Goal: Book appointment/travel/reservation

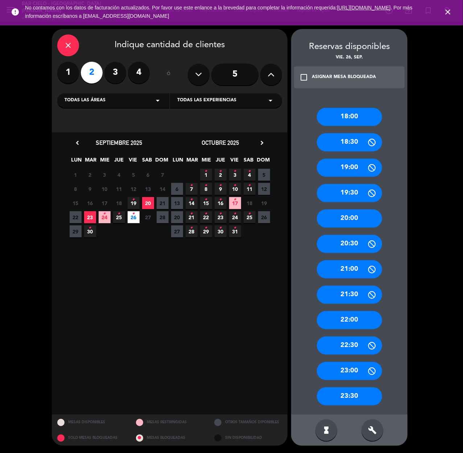
click at [139, 66] on label "4" at bounding box center [139, 73] width 22 height 22
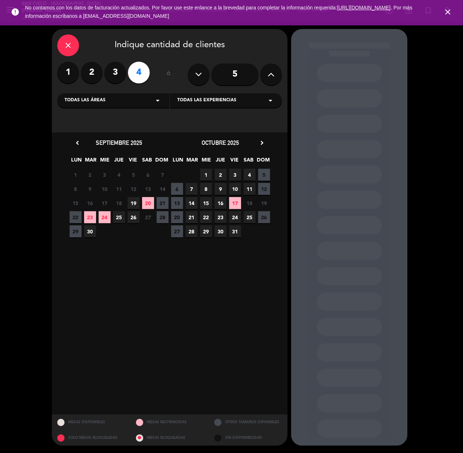
click at [131, 214] on span "26" at bounding box center [134, 217] width 12 height 12
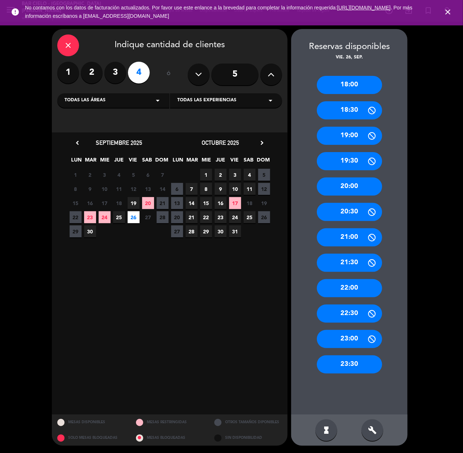
drag, startPoint x: 352, startPoint y: 184, endPoint x: 296, endPoint y: 168, distance: 57.9
click at [352, 184] on div "20:00" at bounding box center [349, 186] width 65 height 18
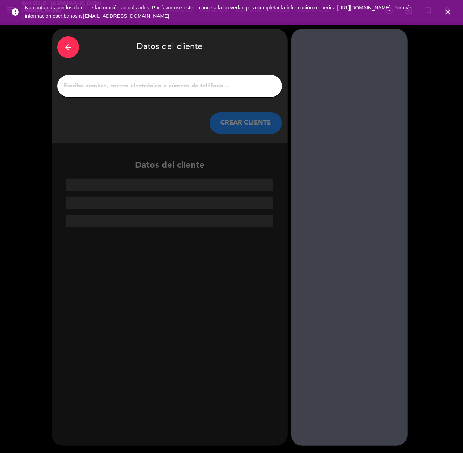
click at [159, 90] on div at bounding box center [169, 86] width 225 height 22
click at [205, 87] on input "1" at bounding box center [170, 86] width 214 height 10
paste input "[PERSON_NAME]"
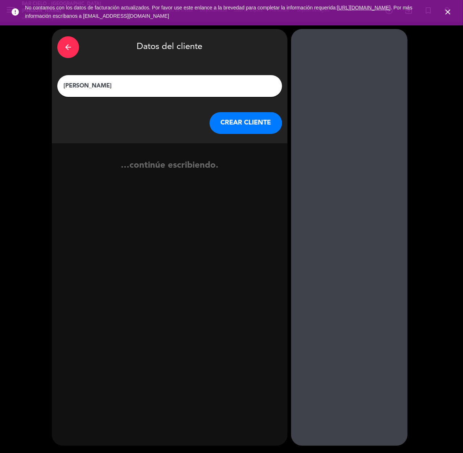
type input "[PERSON_NAME]"
click at [244, 127] on button "CREAR CLIENTE" at bounding box center [246, 123] width 73 height 22
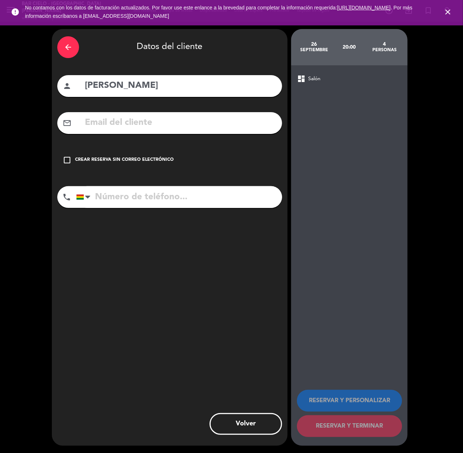
paste input "[EMAIL_ADDRESS][DOMAIN_NAME]"
click at [128, 118] on input "text" at bounding box center [180, 122] width 193 height 15
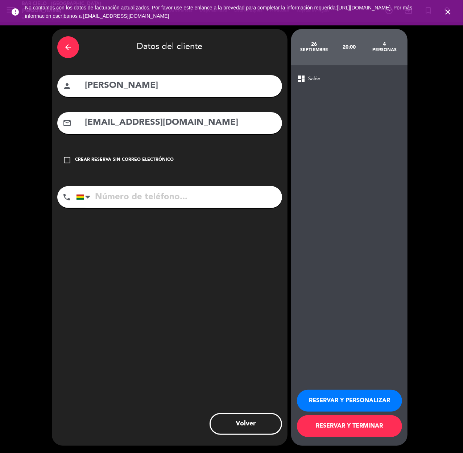
type input "[EMAIL_ADDRESS][DOMAIN_NAME]"
drag, startPoint x: 118, startPoint y: 196, endPoint x: 14, endPoint y: 279, distance: 133.2
click at [118, 197] on input "tel" at bounding box center [179, 197] width 206 height 22
click at [122, 208] on div "phone [GEOGRAPHIC_DATA] +1 [GEOGRAPHIC_DATA] +44 [GEOGRAPHIC_DATA] ([GEOGRAPHIC…" at bounding box center [169, 199] width 225 height 27
paste input "73682170"
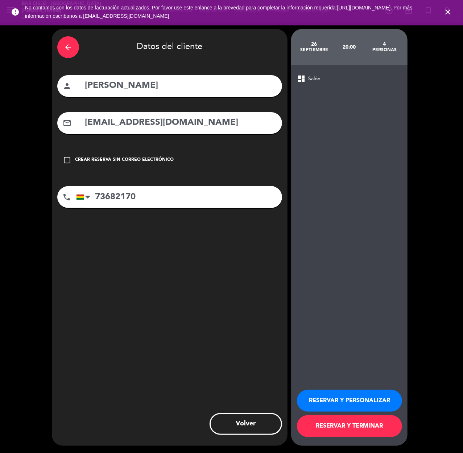
click at [130, 197] on input "73682170" at bounding box center [179, 197] width 206 height 22
type input "73682170"
drag, startPoint x: 313, startPoint y: 395, endPoint x: 244, endPoint y: 420, distance: 72.9
click at [311, 398] on button "RESERVAR Y PERSONALIZAR" at bounding box center [349, 401] width 105 height 22
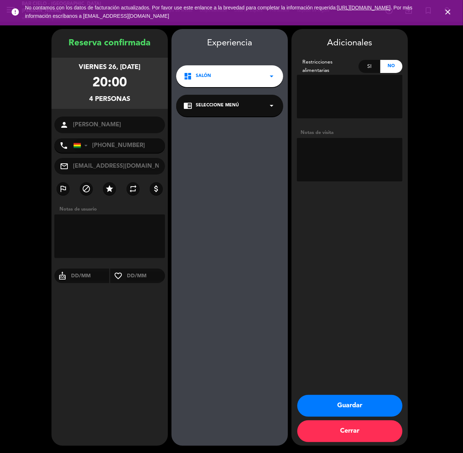
click at [324, 405] on button "Guardar" at bounding box center [350, 406] width 105 height 22
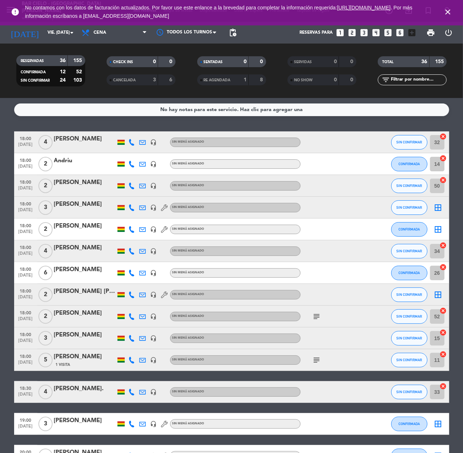
drag, startPoint x: 348, startPoint y: 26, endPoint x: 353, endPoint y: 33, distance: 8.9
click at [348, 26] on div "Reservas para looks_one looks_two looks_3 looks_4 looks_5 looks_6 add_box" at bounding box center [329, 33] width 179 height 22
click at [353, 33] on icon "looks_two" at bounding box center [352, 32] width 9 height 9
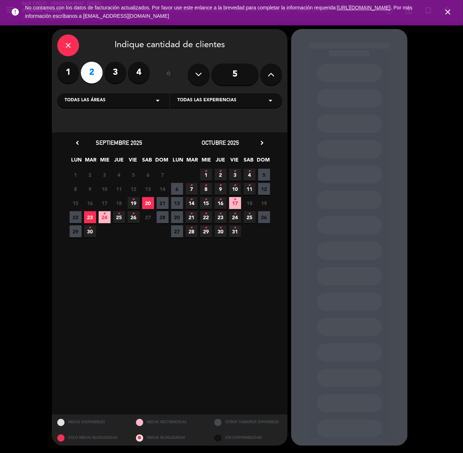
click at [91, 217] on span "23" at bounding box center [90, 217] width 12 height 12
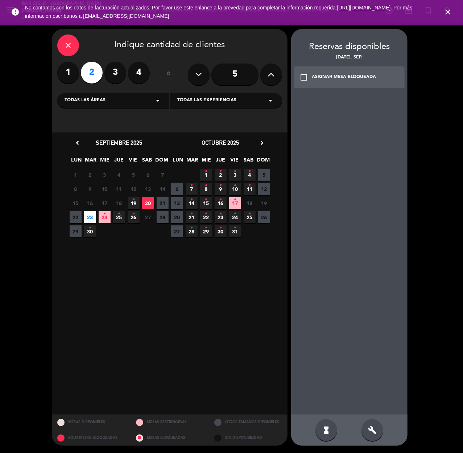
click at [373, 426] on icon "build" at bounding box center [372, 430] width 9 height 9
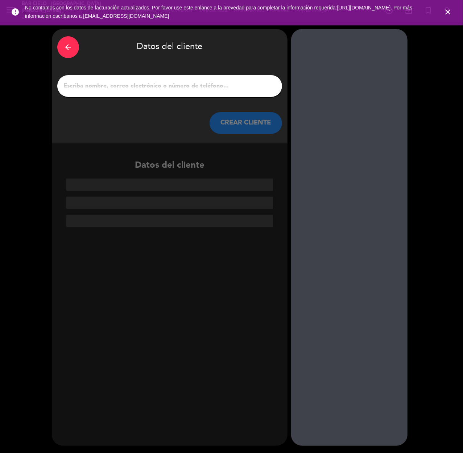
click at [166, 81] on input "1" at bounding box center [170, 86] width 214 height 10
paste input "[PERSON_NAME]"
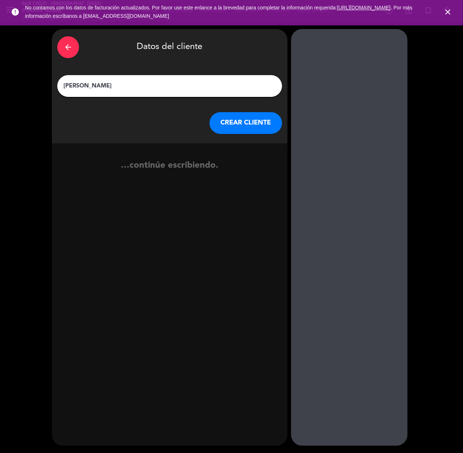
type input "[PERSON_NAME]"
click at [235, 121] on button "CREAR CLIENTE" at bounding box center [246, 123] width 73 height 22
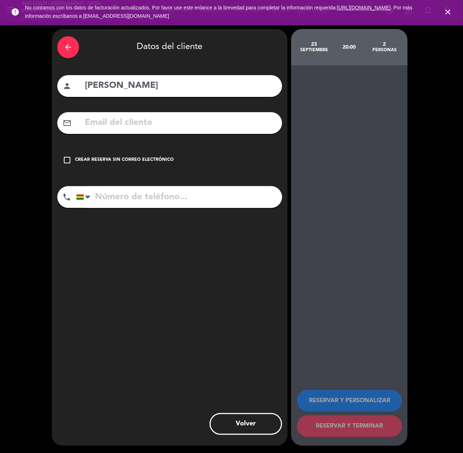
click at [115, 83] on input "[PERSON_NAME]" at bounding box center [180, 85] width 193 height 15
type input "[PERSON_NAME]"
click at [115, 206] on input "tel" at bounding box center [179, 197] width 206 height 22
click at [128, 125] on input "text" at bounding box center [180, 122] width 193 height 15
paste input "[EMAIL_ADDRESS][DOMAIN_NAME]"
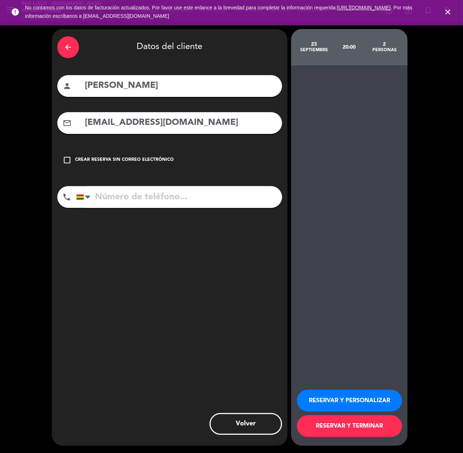
type input "[EMAIL_ADDRESS][DOMAIN_NAME]"
drag, startPoint x: 142, startPoint y: 190, endPoint x: 144, endPoint y: 195, distance: 4.9
click at [142, 192] on input "tel" at bounding box center [179, 197] width 206 height 22
paste input "78422798"
type input "78422798"
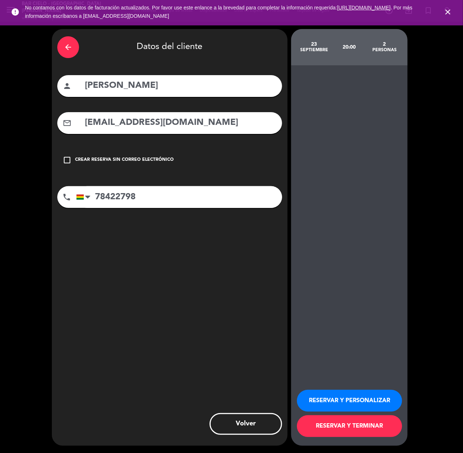
click at [321, 400] on button "RESERVAR Y PERSONALIZAR" at bounding box center [349, 401] width 105 height 22
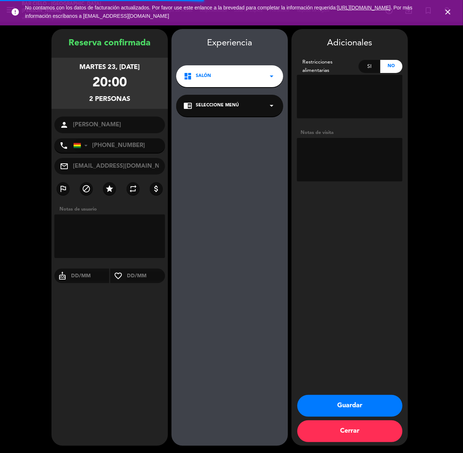
click at [358, 173] on textarea at bounding box center [350, 160] width 106 height 44
type textarea "cumple"
click at [346, 398] on button "Guardar" at bounding box center [350, 406] width 105 height 22
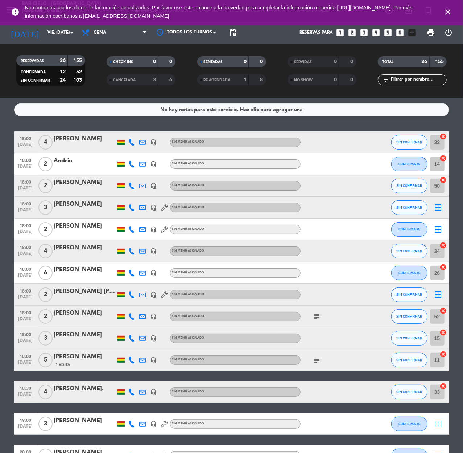
click at [377, 33] on icon "looks_4" at bounding box center [376, 32] width 9 height 9
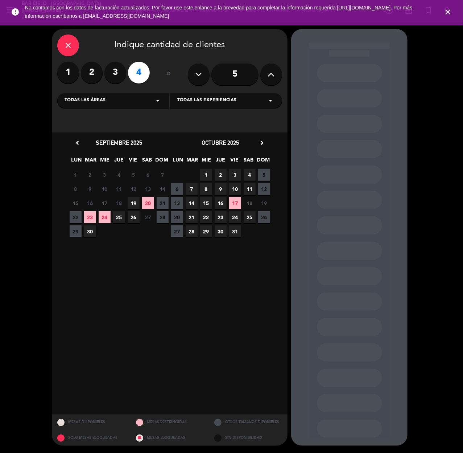
click at [136, 217] on span "26" at bounding box center [134, 217] width 12 height 12
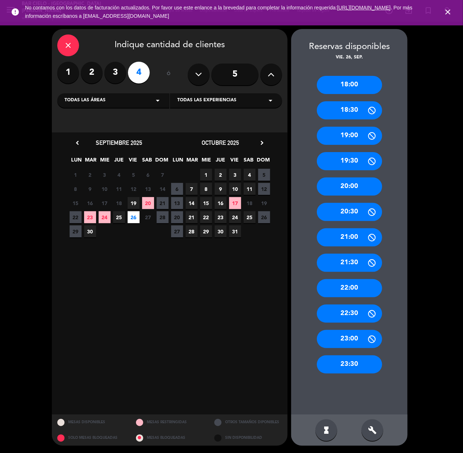
click at [344, 311] on div "22:30" at bounding box center [349, 313] width 65 height 18
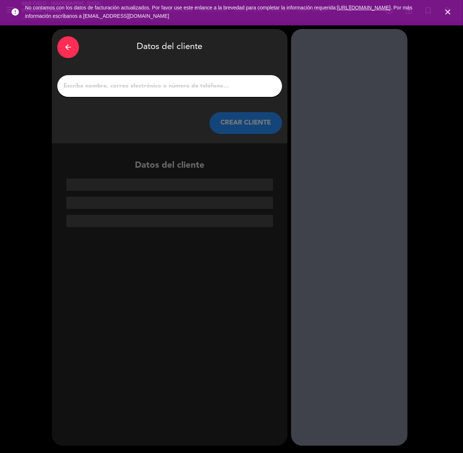
click at [159, 92] on div at bounding box center [169, 86] width 225 height 22
click at [162, 87] on input "1" at bounding box center [170, 86] width 214 height 10
paste input "[PERSON_NAME]"
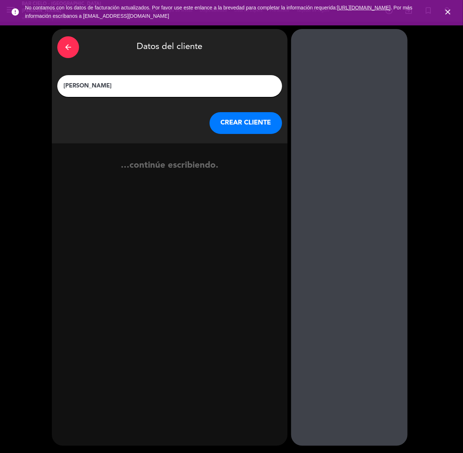
type input "[PERSON_NAME]"
drag, startPoint x: 250, startPoint y: 124, endPoint x: 242, endPoint y: 129, distance: 9.7
click at [242, 129] on button "CREAR CLIENTE" at bounding box center [246, 123] width 73 height 22
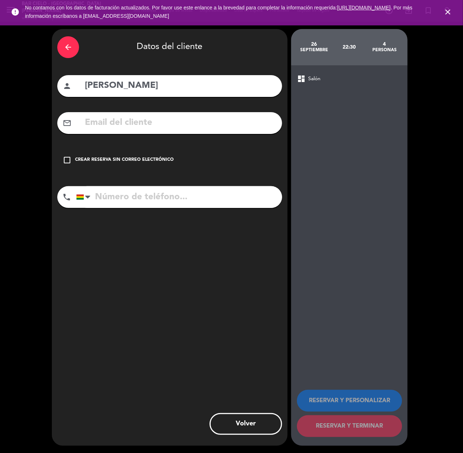
click at [127, 134] on div "arrow_back Datos del cliente person [PERSON_NAME] mail_outline check_box_outlin…" at bounding box center [170, 237] width 236 height 417
click at [130, 127] on input "text" at bounding box center [180, 122] width 193 height 15
paste input "[EMAIL_ADDRESS][DOMAIN_NAME]"
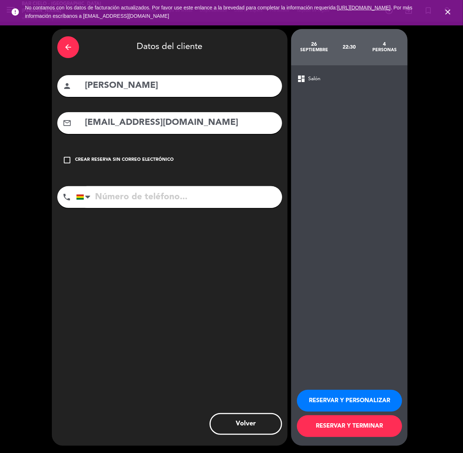
type input "[EMAIL_ADDRESS][DOMAIN_NAME]"
click at [153, 193] on input "tel" at bounding box center [179, 197] width 206 height 22
click at [166, 204] on input "tel" at bounding box center [179, 197] width 206 height 22
paste input "[PHONE_NUMBER]"
type input "[PHONE_NUMBER]"
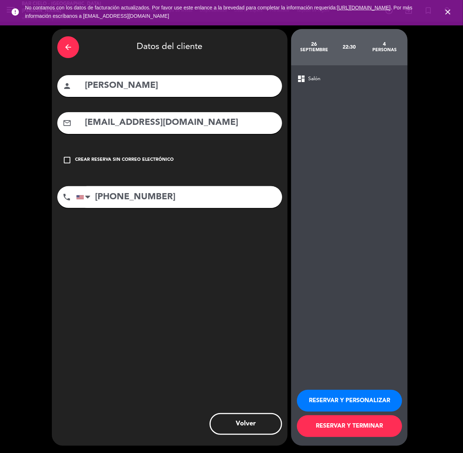
click at [328, 401] on button "RESERVAR Y PERSONALIZAR" at bounding box center [349, 401] width 105 height 22
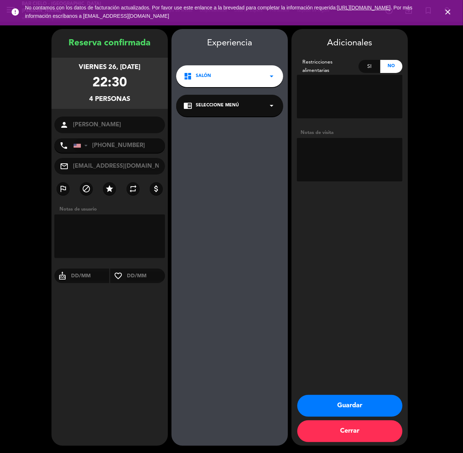
drag, startPoint x: 324, startPoint y: 401, endPoint x: 242, endPoint y: 384, distance: 83.9
click at [324, 401] on button "Guardar" at bounding box center [350, 406] width 105 height 22
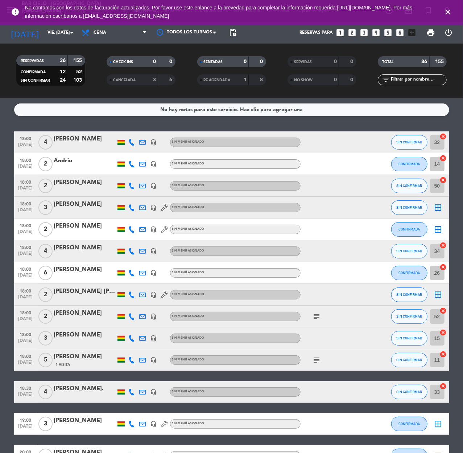
click at [401, 35] on icon "looks_6" at bounding box center [399, 32] width 9 height 9
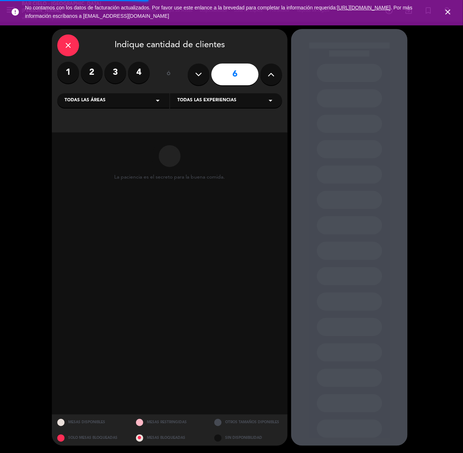
click at [280, 66] on div "6" at bounding box center [235, 74] width 94 height 25
click at [266, 80] on button at bounding box center [272, 74] width 22 height 22
type input "8"
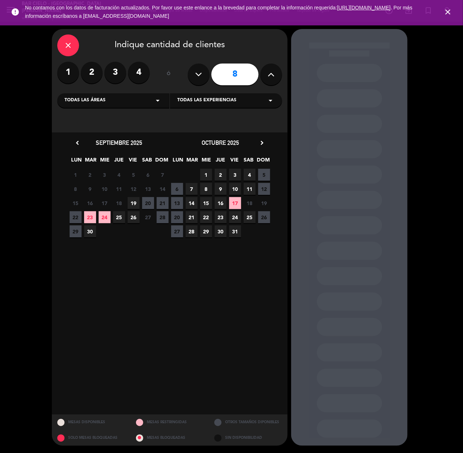
click at [107, 216] on span "24" at bounding box center [105, 217] width 12 height 12
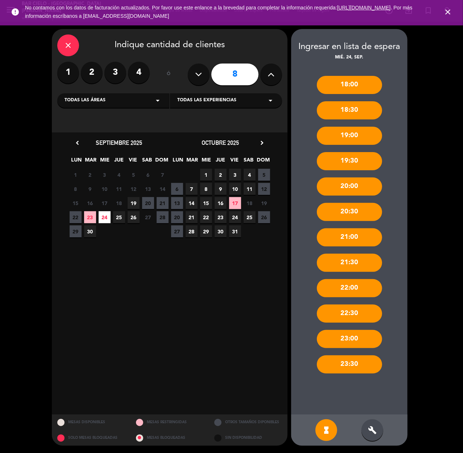
click at [377, 438] on div "build" at bounding box center [373, 430] width 22 height 22
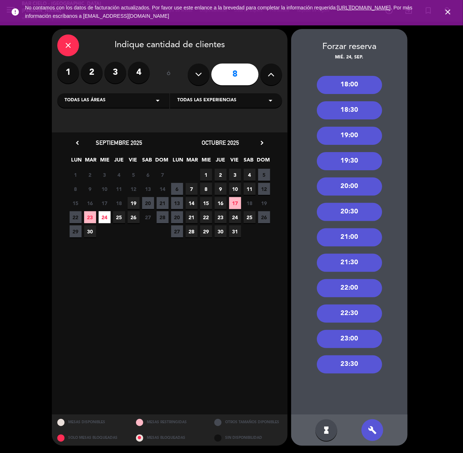
click at [356, 190] on div "20:00" at bounding box center [349, 186] width 65 height 18
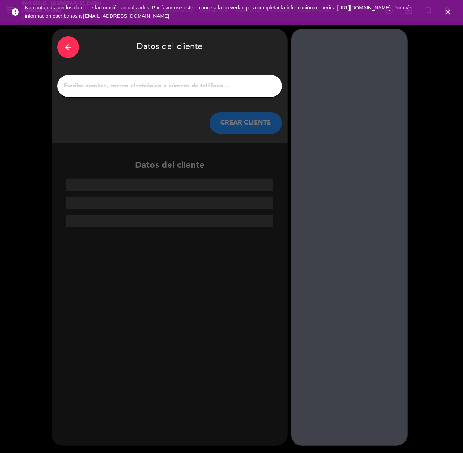
click at [171, 91] on div at bounding box center [169, 86] width 225 height 22
click at [171, 89] on input "1" at bounding box center [170, 86] width 214 height 10
paste input "[PERSON_NAME]"
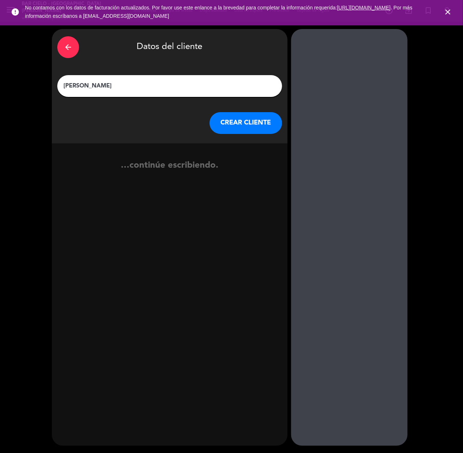
type input "[PERSON_NAME]"
click at [221, 122] on button "CREAR CLIENTE" at bounding box center [246, 123] width 73 height 22
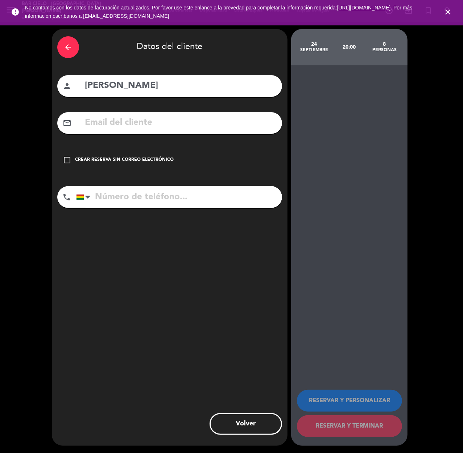
click at [118, 126] on input "text" at bounding box center [180, 122] width 193 height 15
paste input "[EMAIL_ADDRESS][DOMAIN_NAME]"
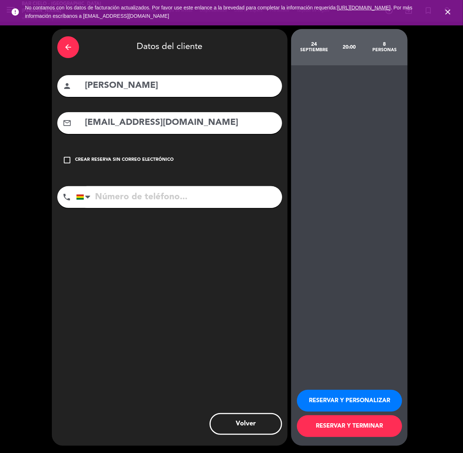
type input "[EMAIL_ADDRESS][DOMAIN_NAME]"
drag, startPoint x: 134, startPoint y: 195, endPoint x: 118, endPoint y: 206, distance: 19.2
click at [133, 195] on input "tel" at bounding box center [179, 197] width 206 height 22
drag, startPoint x: 135, startPoint y: 199, endPoint x: 161, endPoint y: 204, distance: 26.2
click at [135, 199] on input "tel" at bounding box center [179, 197] width 206 height 22
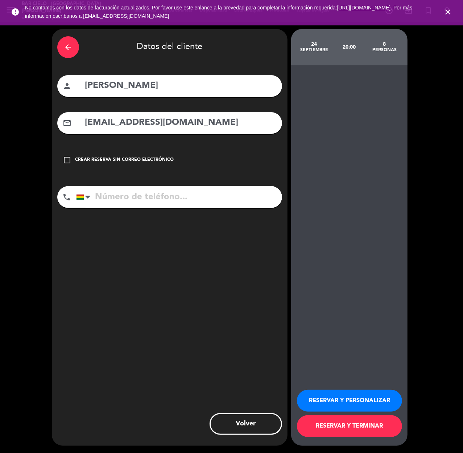
paste input "71355062"
type input "71355062"
click at [350, 404] on button "RESERVAR Y PERSONALIZAR" at bounding box center [349, 401] width 105 height 22
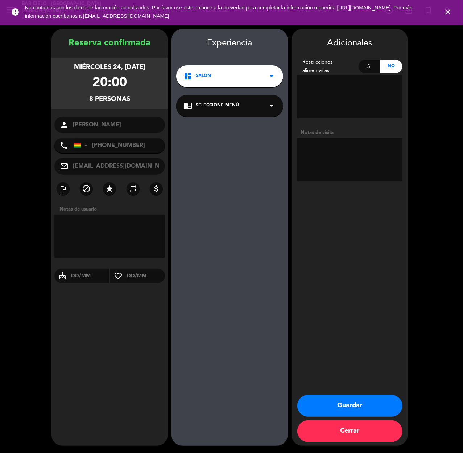
click at [358, 138] on textarea at bounding box center [350, 160] width 106 height 44
type textarea "cumple"
click at [372, 413] on button "Guardar" at bounding box center [350, 406] width 105 height 22
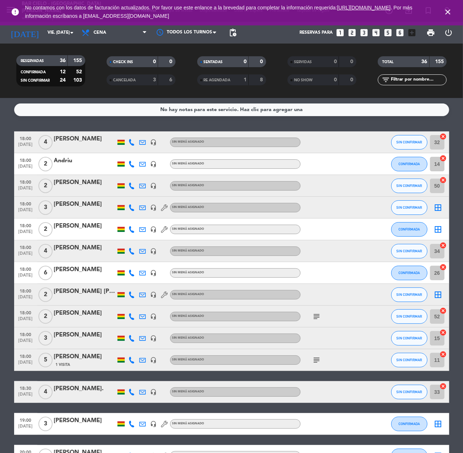
click at [350, 36] on icon "looks_two" at bounding box center [352, 32] width 9 height 9
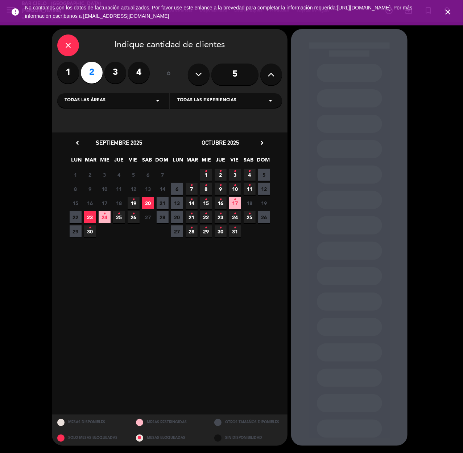
click at [86, 218] on span "23" at bounding box center [90, 217] width 12 height 12
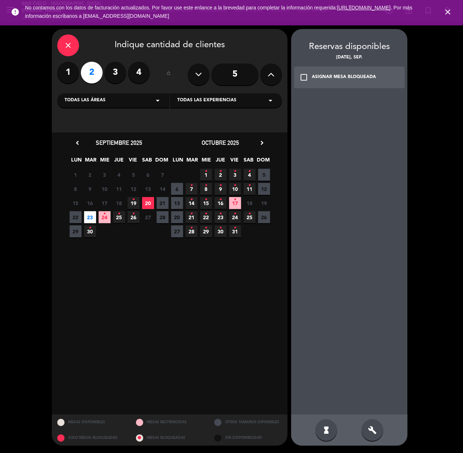
click at [367, 423] on div "build" at bounding box center [373, 430] width 22 height 22
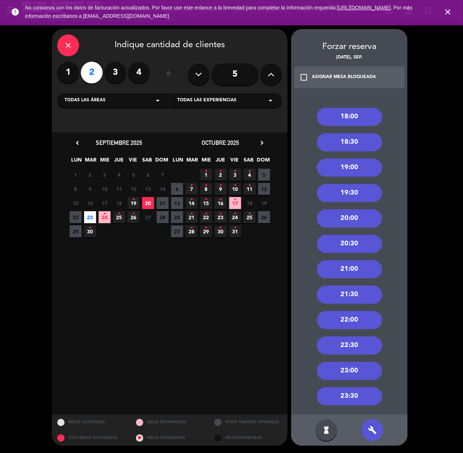
click at [354, 319] on div "22:00" at bounding box center [349, 320] width 65 height 18
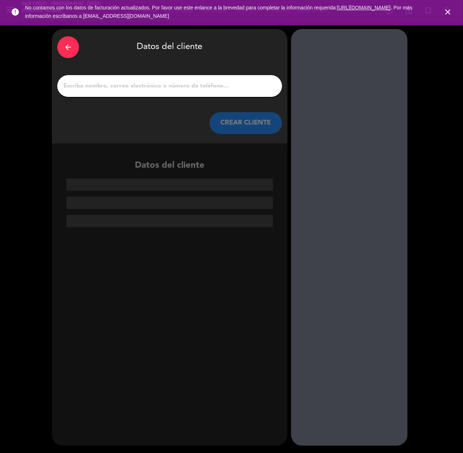
click at [186, 90] on input "1" at bounding box center [170, 86] width 214 height 10
paste input "[PERSON_NAME]"
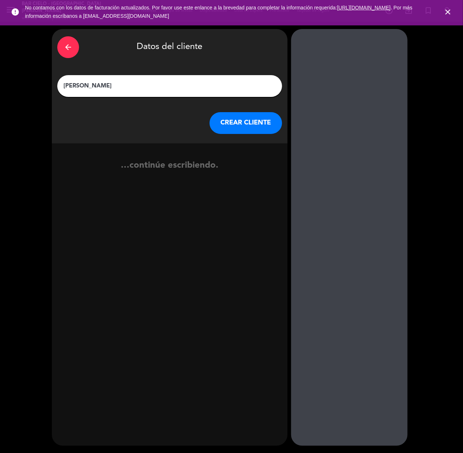
type input "[PERSON_NAME]"
click at [235, 124] on button "CREAR CLIENTE" at bounding box center [246, 123] width 73 height 22
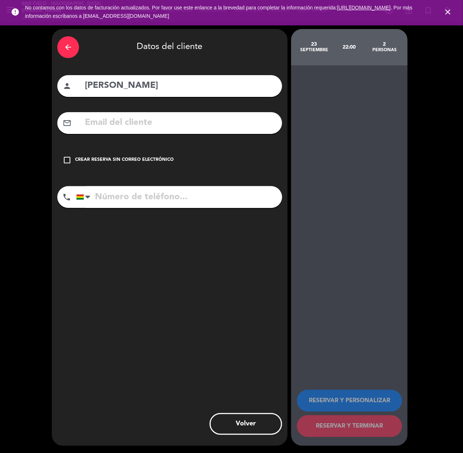
click at [150, 194] on input "tel" at bounding box center [179, 197] width 206 height 22
paste input "[PHONE_NUMBER]"
type input "[PHONE_NUMBER]"
drag, startPoint x: 143, startPoint y: 167, endPoint x: 219, endPoint y: 222, distance: 94.6
click at [147, 167] on div "check_box_outline_blank Crear reserva sin correo electrónico" at bounding box center [169, 160] width 225 height 22
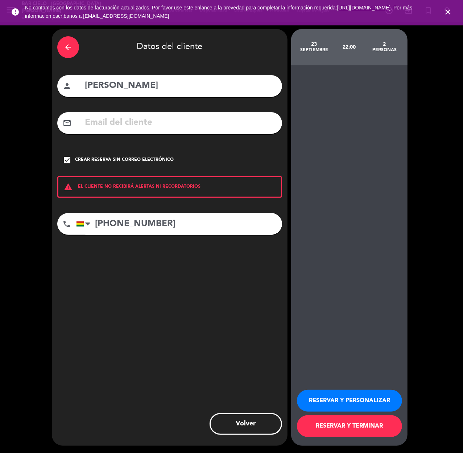
click at [343, 388] on div "RESERVAR Y PERSONALIZAR RESERVAR Y TERMINAR" at bounding box center [349, 409] width 105 height 71
click at [343, 395] on button "RESERVAR Y PERSONALIZAR" at bounding box center [349, 401] width 105 height 22
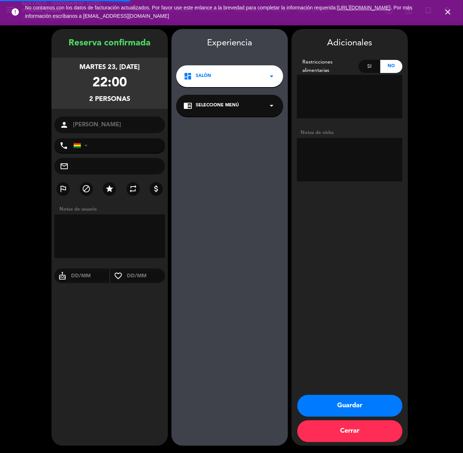
type input "[PHONE_NUMBER]"
click at [314, 409] on button "Guardar" at bounding box center [350, 406] width 105 height 22
